Goal: Task Accomplishment & Management: Manage account settings

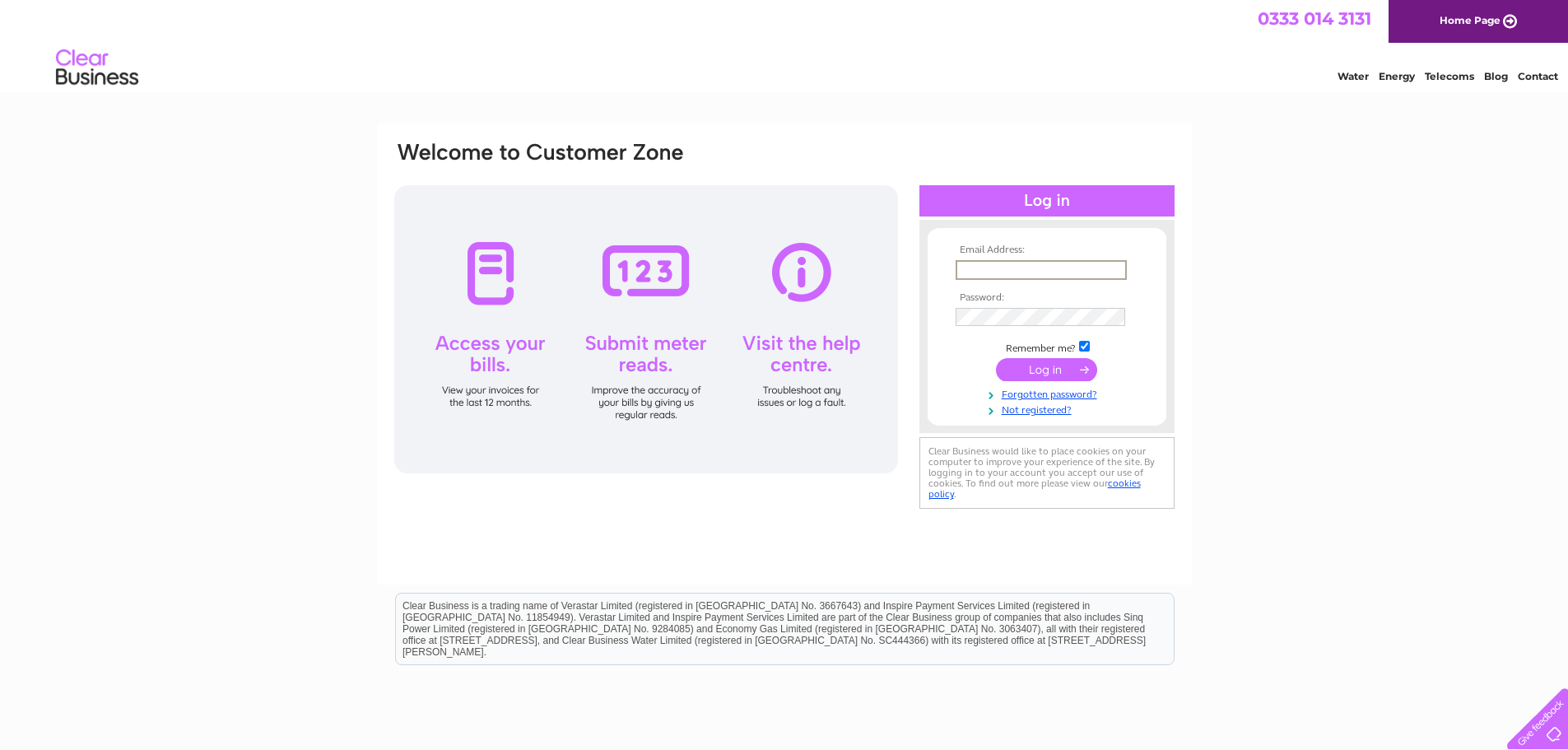
click at [991, 270] on input "text" at bounding box center [1041, 270] width 171 height 20
click at [979, 315] on tbody "Email Address: info@wilstonevillageshop.org.uk; Password: Remember me?" at bounding box center [1047, 331] width 191 height 172
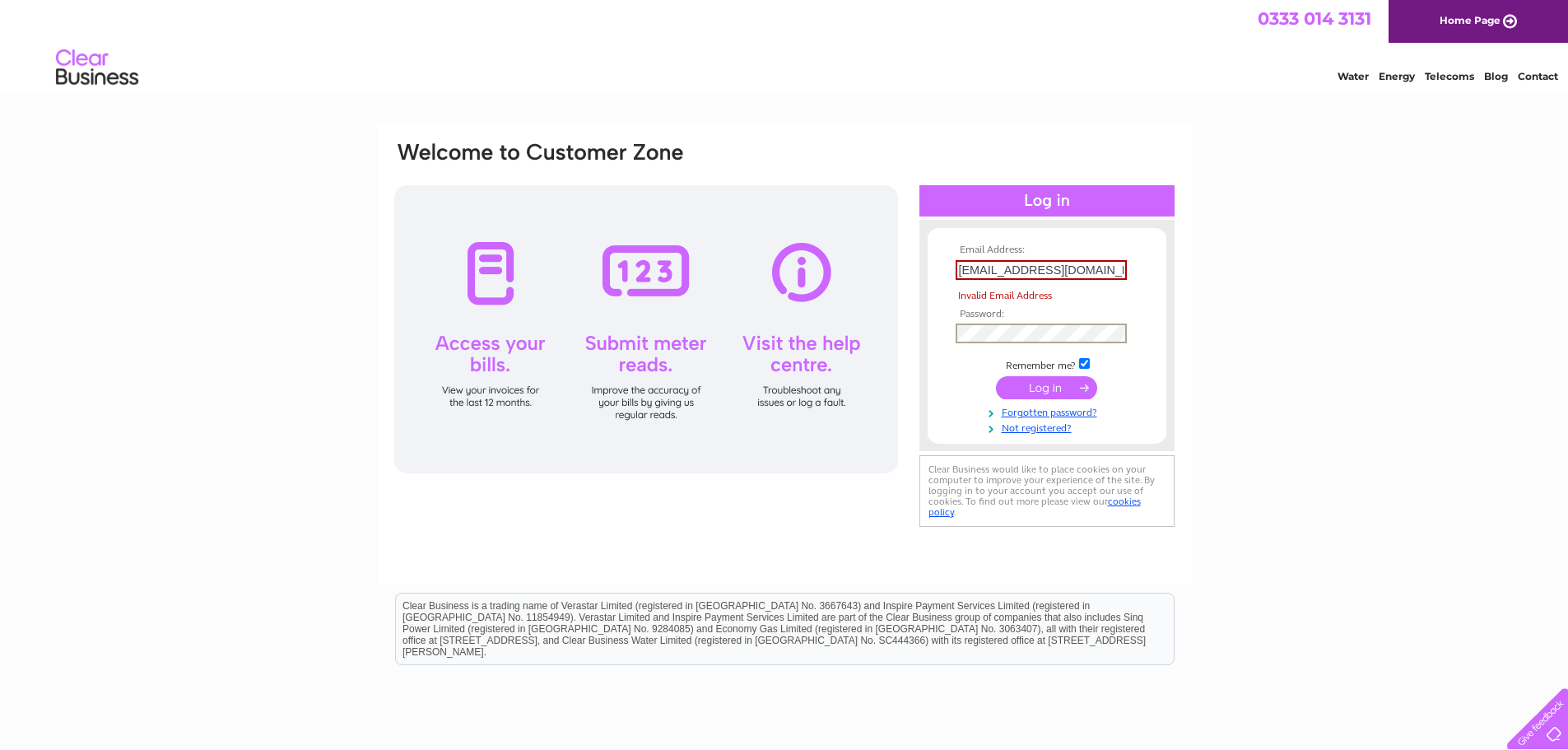
click at [1118, 267] on input "info@wilstonevillageshop.org.uk;" at bounding box center [1041, 270] width 171 height 20
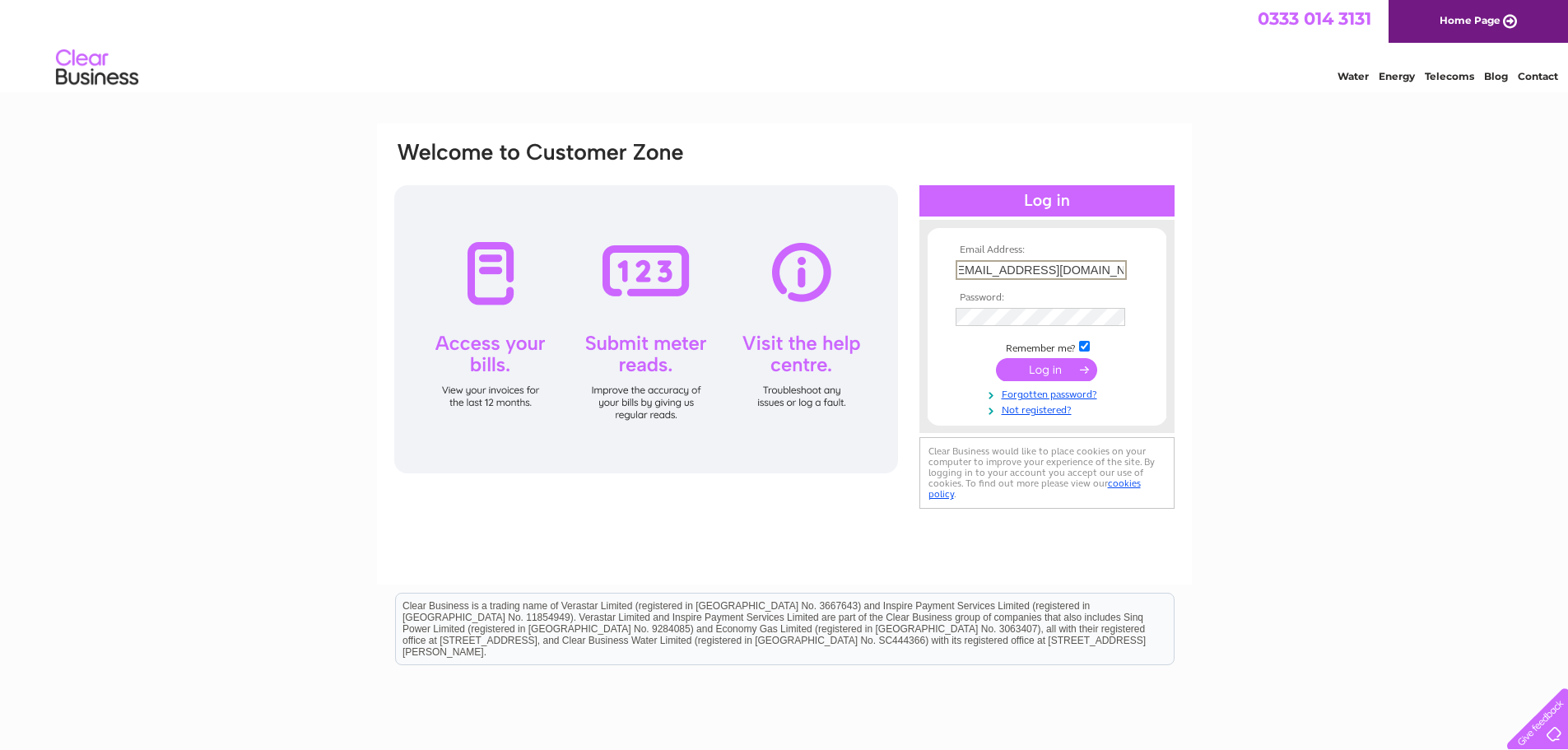
type input "[EMAIL_ADDRESS][DOMAIN_NAME]"
click at [1042, 365] on input "submit" at bounding box center [1047, 369] width 101 height 23
click at [1071, 408] on link "Forgotten password?" at bounding box center [1049, 406] width 187 height 16
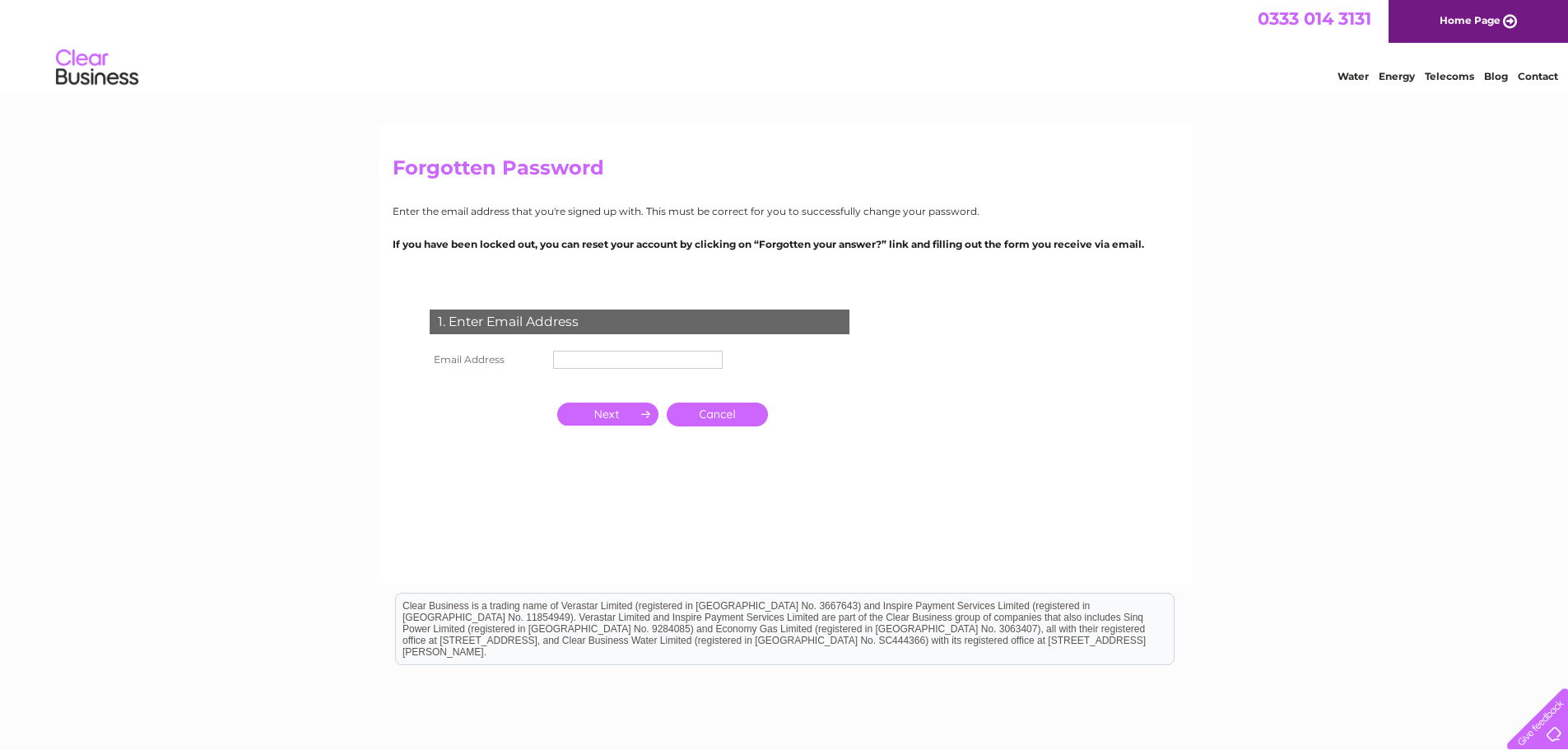
click at [633, 366] on input "text" at bounding box center [637, 360] width 169 height 18
type input "[EMAIL_ADDRESS][DOMAIN_NAME]"
click at [605, 413] on input "button" at bounding box center [608, 414] width 101 height 23
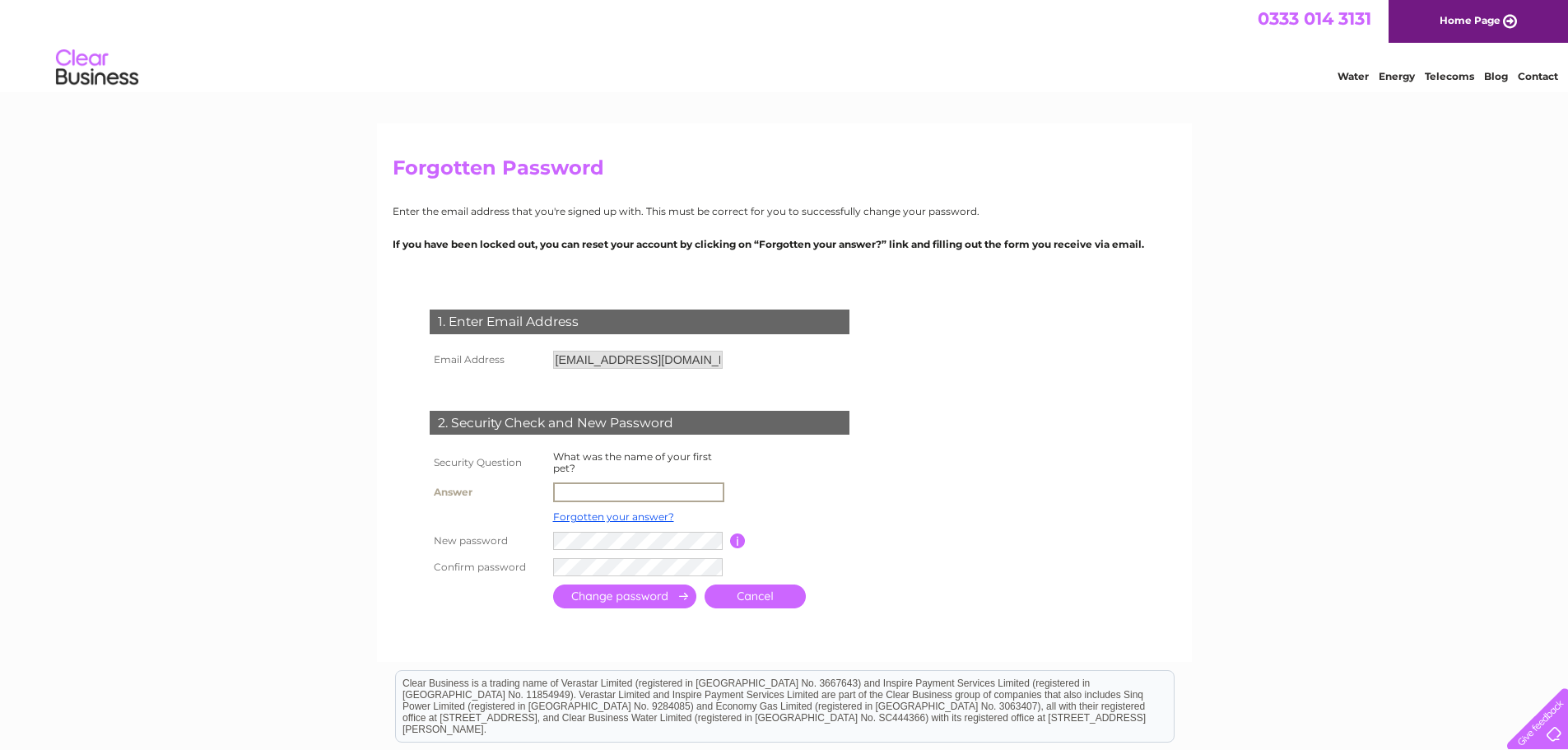
click at [582, 488] on input "text" at bounding box center [638, 492] width 171 height 20
type input "Sheba"
click at [664, 593] on input "submit" at bounding box center [624, 596] width 143 height 23
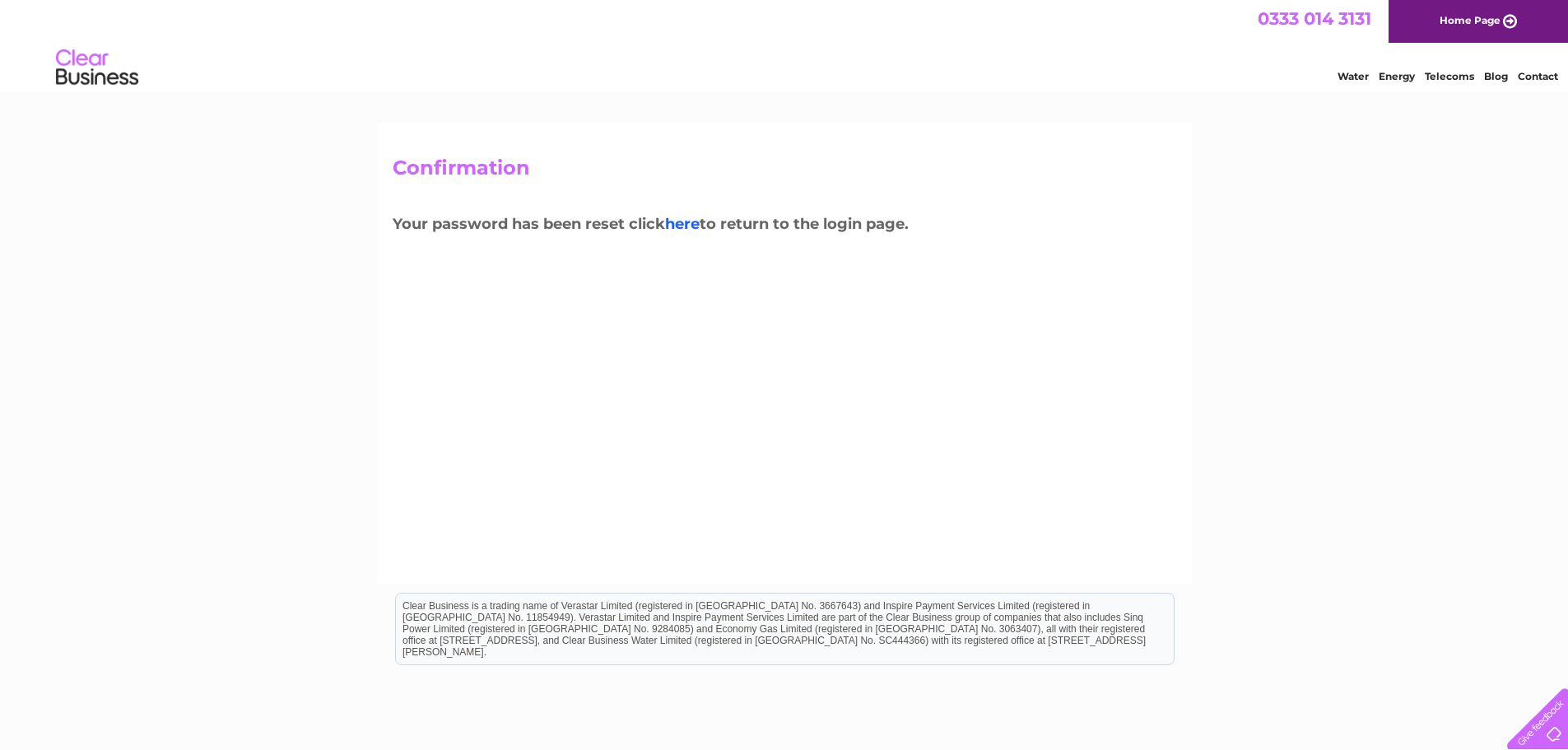
click at [692, 223] on link "here" at bounding box center [681, 223] width 35 height 18
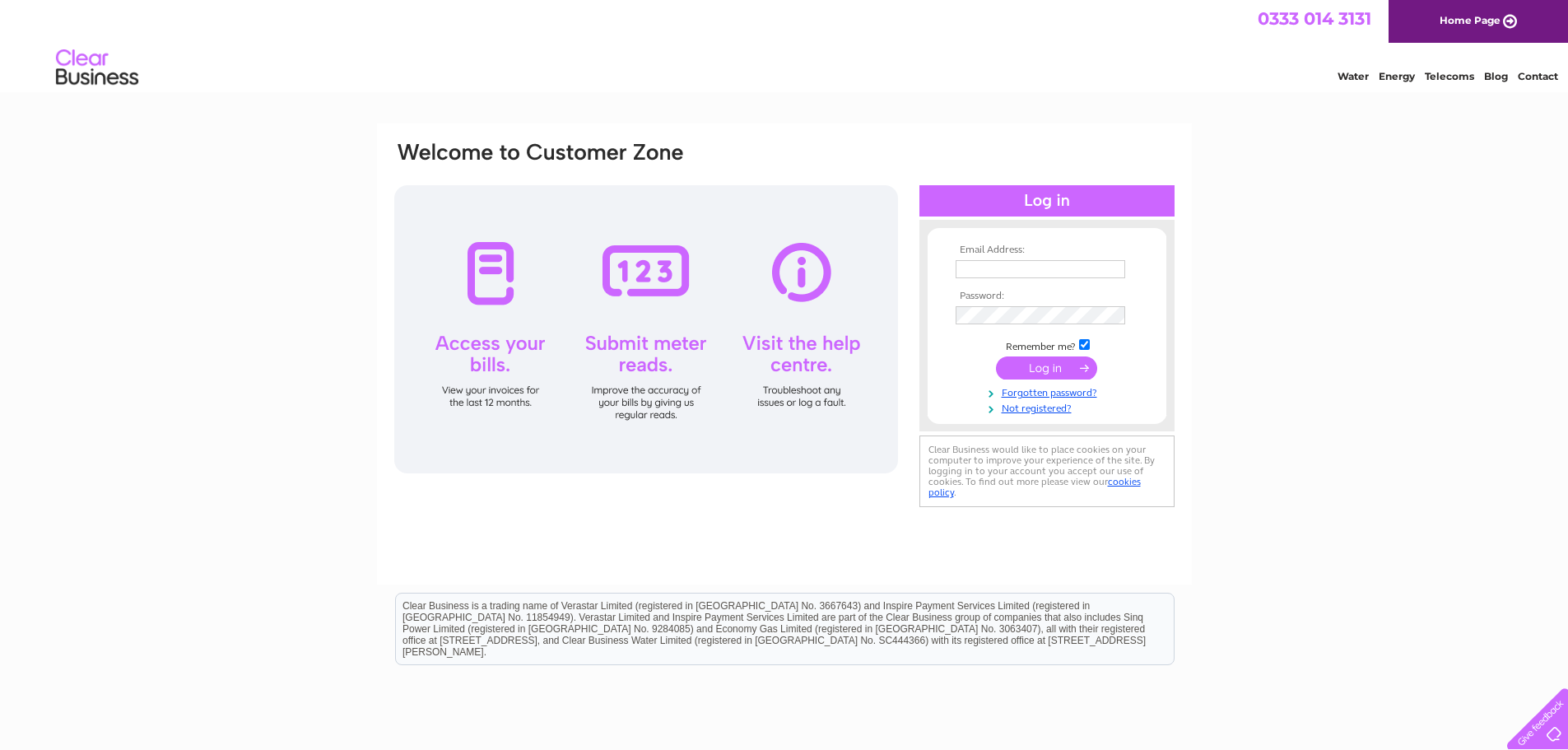
click at [974, 273] on input "text" at bounding box center [1040, 269] width 169 height 18
type input "[EMAIL_ADDRESS][DOMAIN_NAME]"
click at [1051, 368] on input "submit" at bounding box center [1047, 369] width 101 height 23
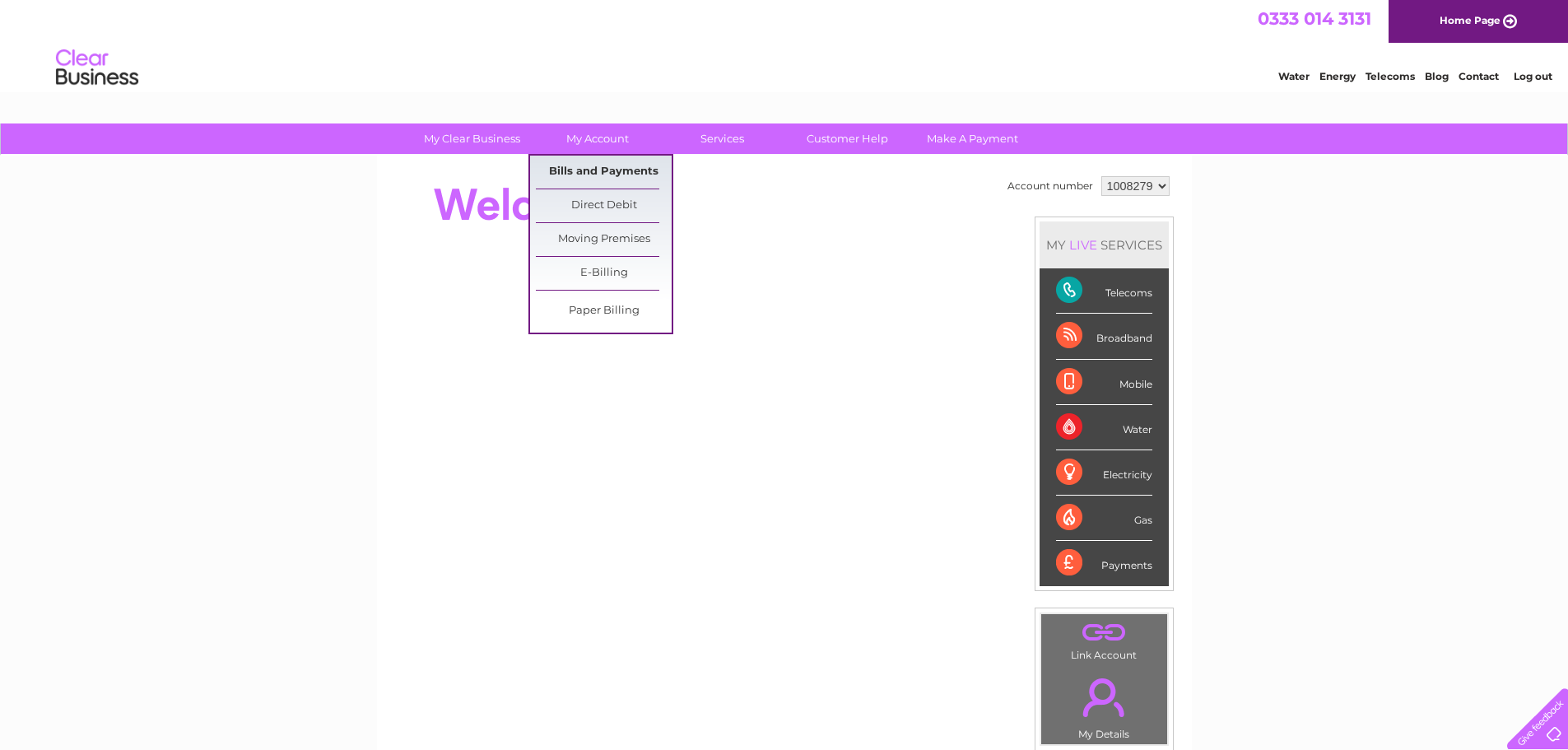
click at [620, 162] on link "Bills and Payments" at bounding box center [603, 171] width 136 height 33
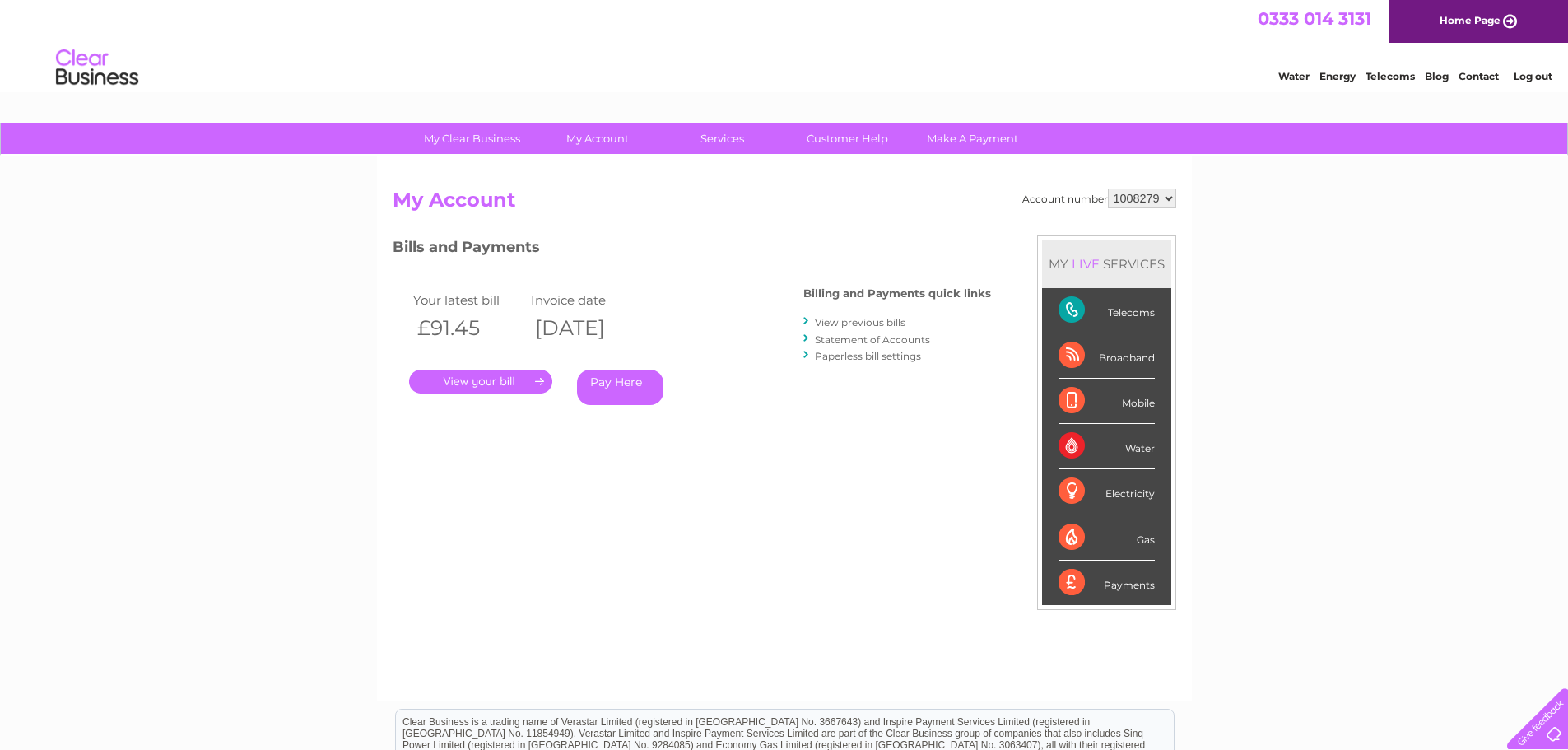
click at [501, 376] on link "." at bounding box center [480, 381] width 143 height 23
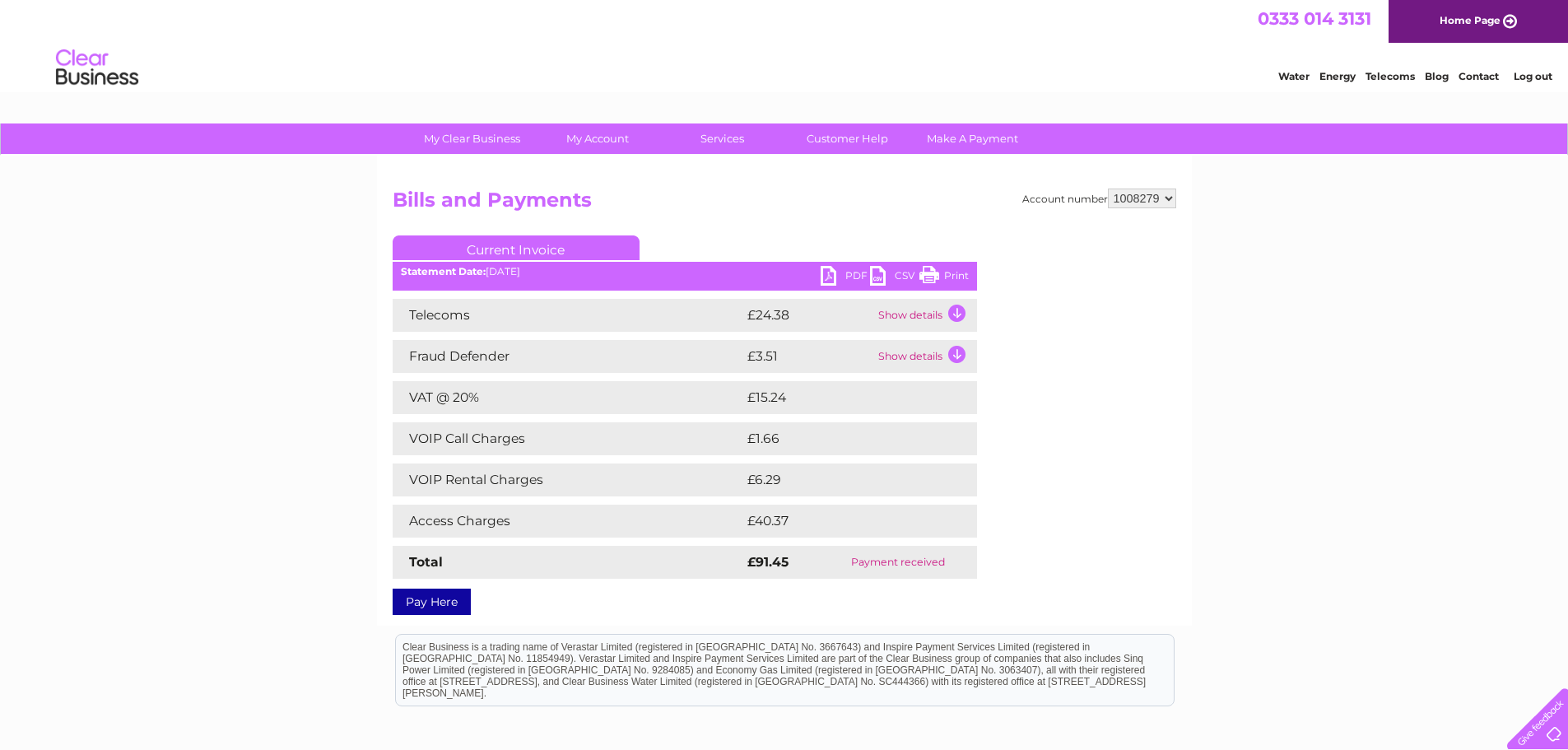
click at [1543, 74] on link "Log out" at bounding box center [1532, 76] width 38 height 12
